Goal: Task Accomplishment & Management: Manage account settings

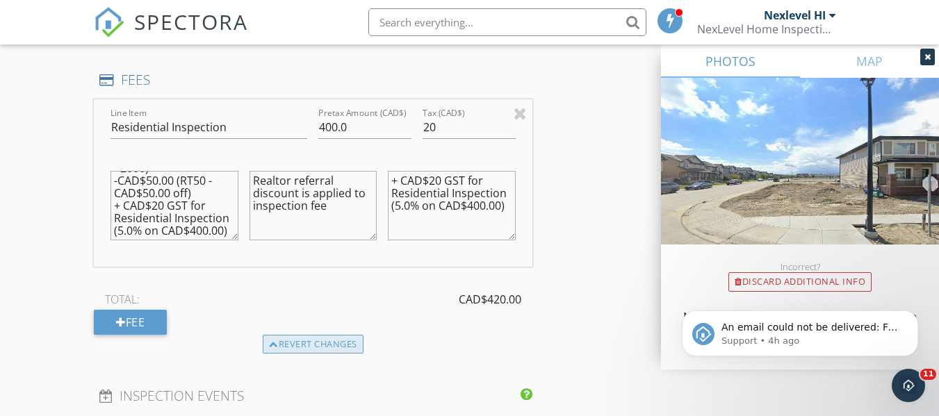
scroll to position [1251, 0]
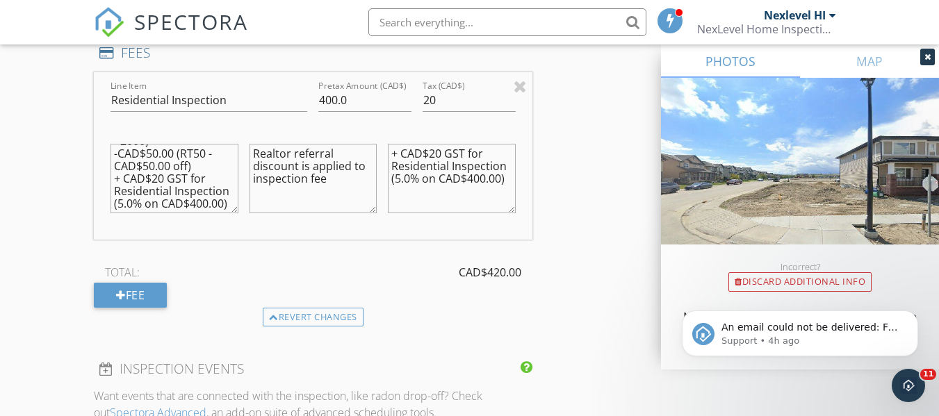
click at [494, 315] on div "Revert changes" at bounding box center [313, 317] width 438 height 19
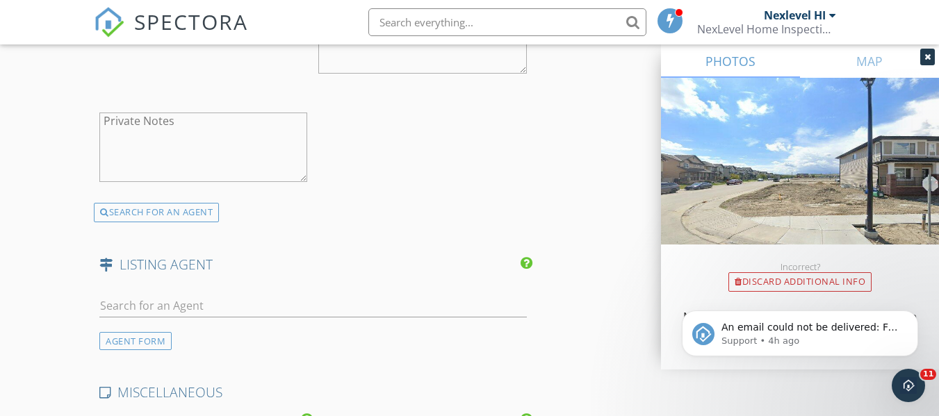
scroll to position [2223, 0]
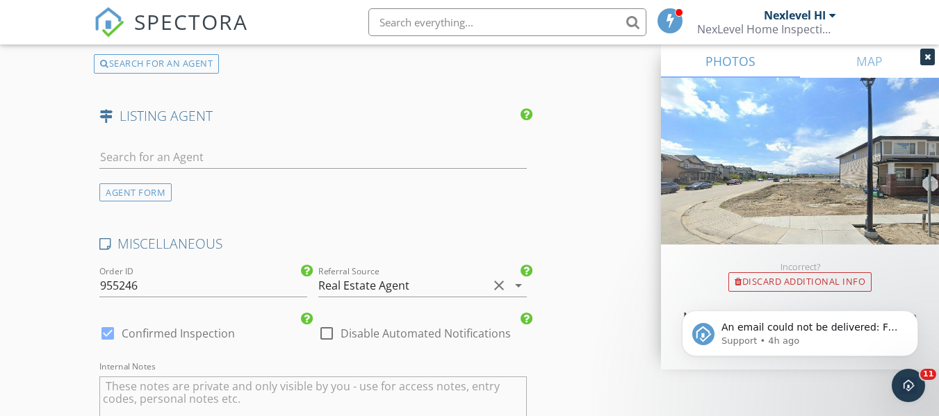
click at [474, 307] on div at bounding box center [422, 307] width 208 height 8
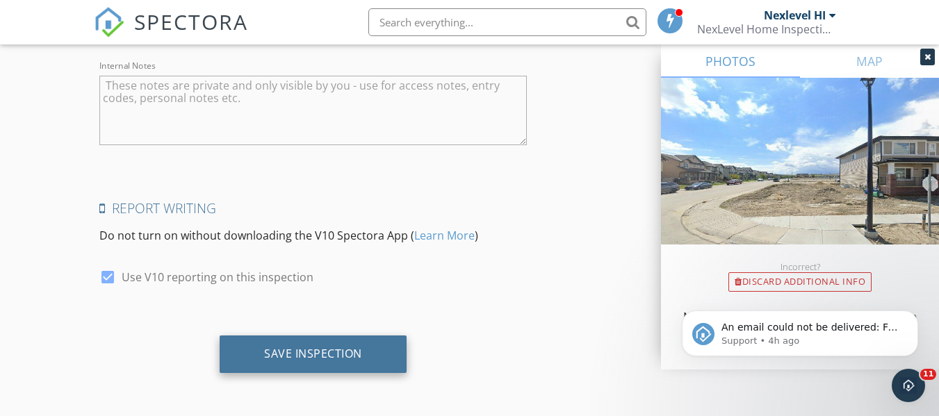
scroll to position [2525, 0]
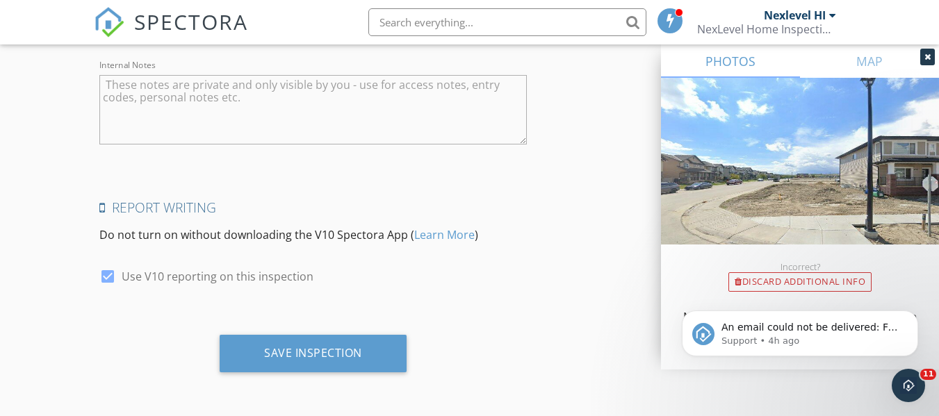
click at [108, 274] on div at bounding box center [108, 277] width 24 height 24
checkbox input "true"
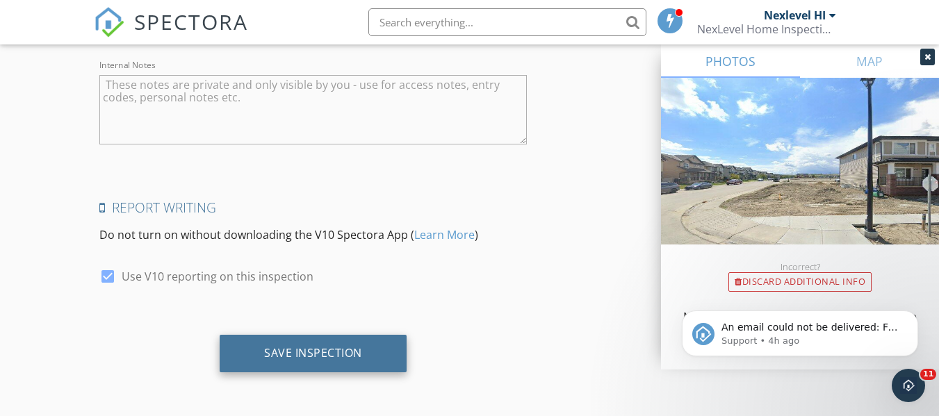
click at [301, 349] on div "Save Inspection" at bounding box center [313, 353] width 98 height 14
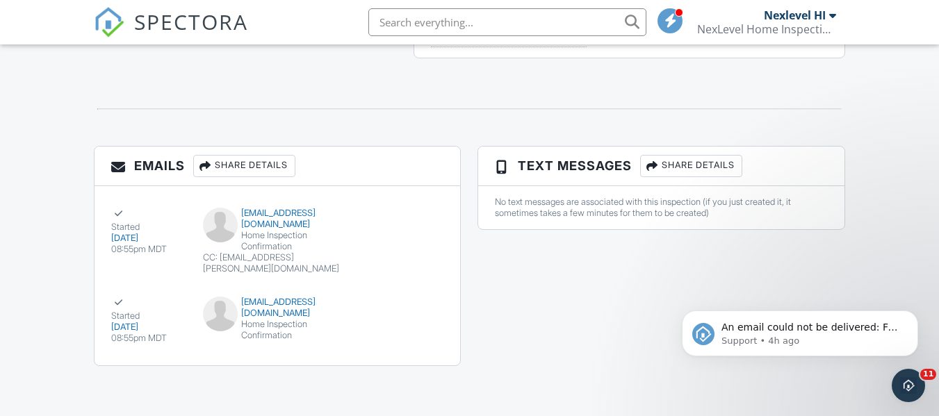
scroll to position [1525, 0]
click at [135, 322] on div "[DATE]" at bounding box center [148, 327] width 75 height 11
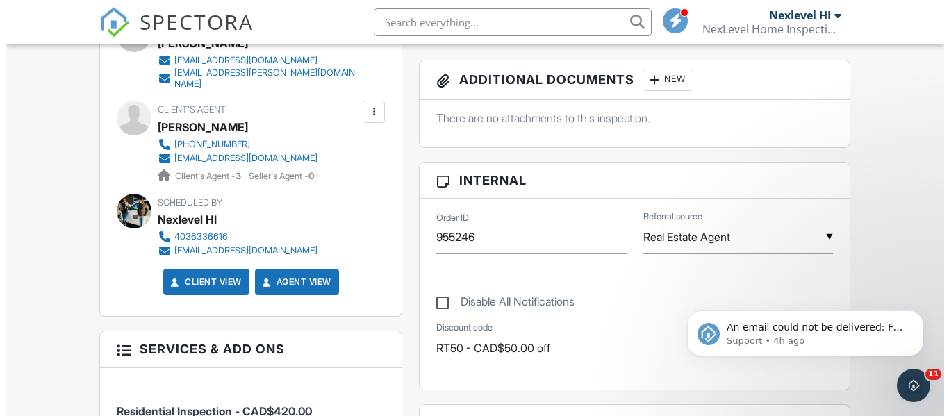
scroll to position [483, 0]
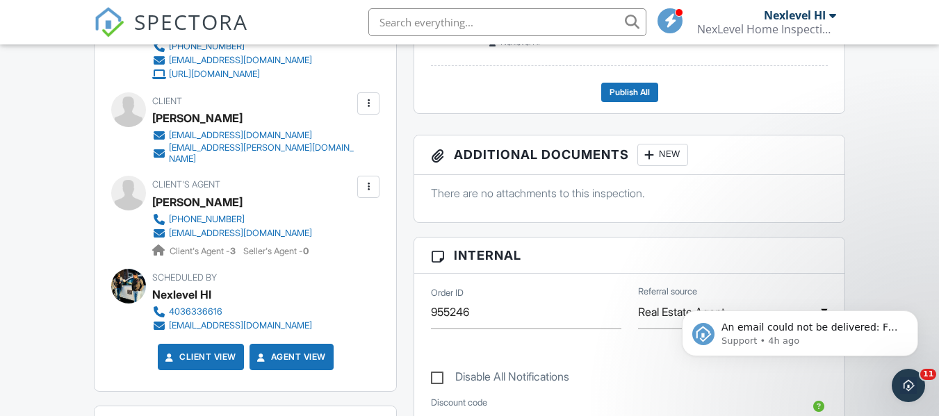
click at [372, 181] on div at bounding box center [368, 187] width 14 height 14
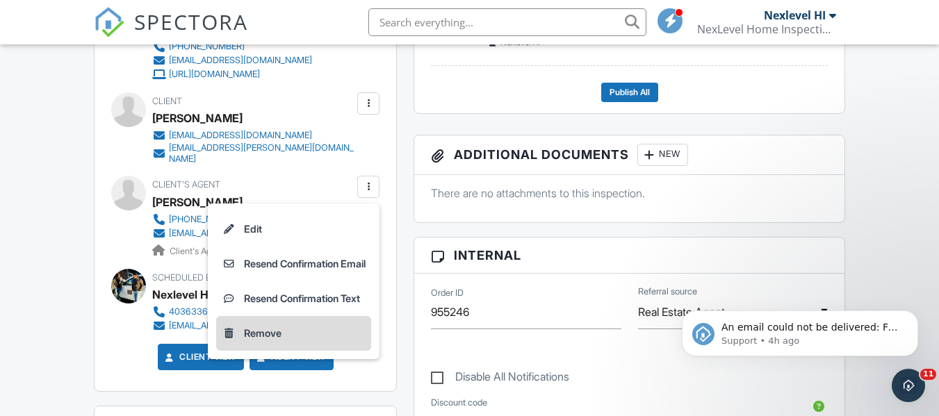
click at [252, 323] on li "Remove" at bounding box center [293, 333] width 155 height 35
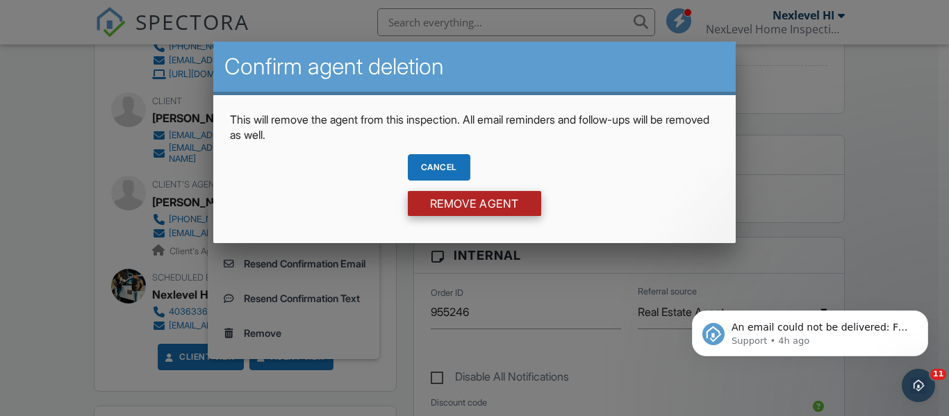
click at [471, 208] on input "Remove Agent" at bounding box center [474, 203] width 133 height 25
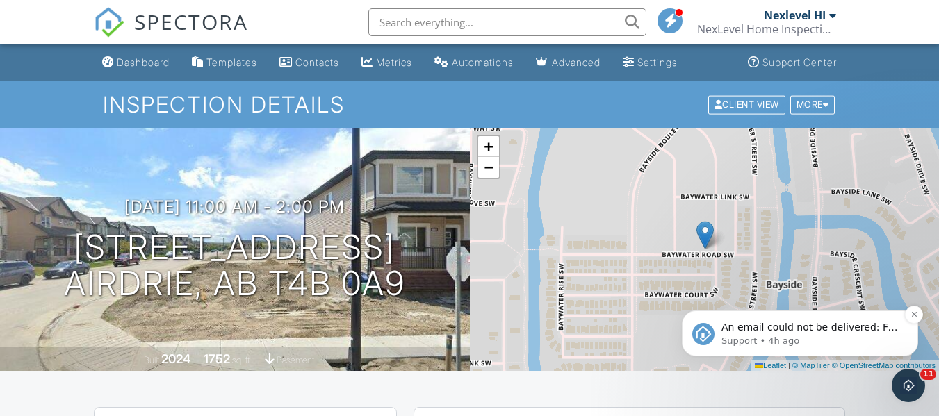
click at [885, 324] on p "An email could not be delivered: For more information, view Why emails don't ge…" at bounding box center [810, 328] width 179 height 14
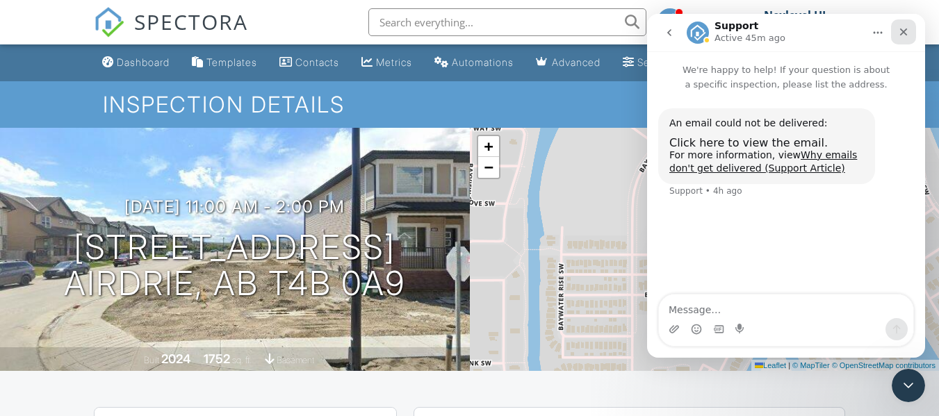
click at [905, 32] on icon "Close" at bounding box center [903, 31] width 11 height 11
